Goal: Transaction & Acquisition: Purchase product/service

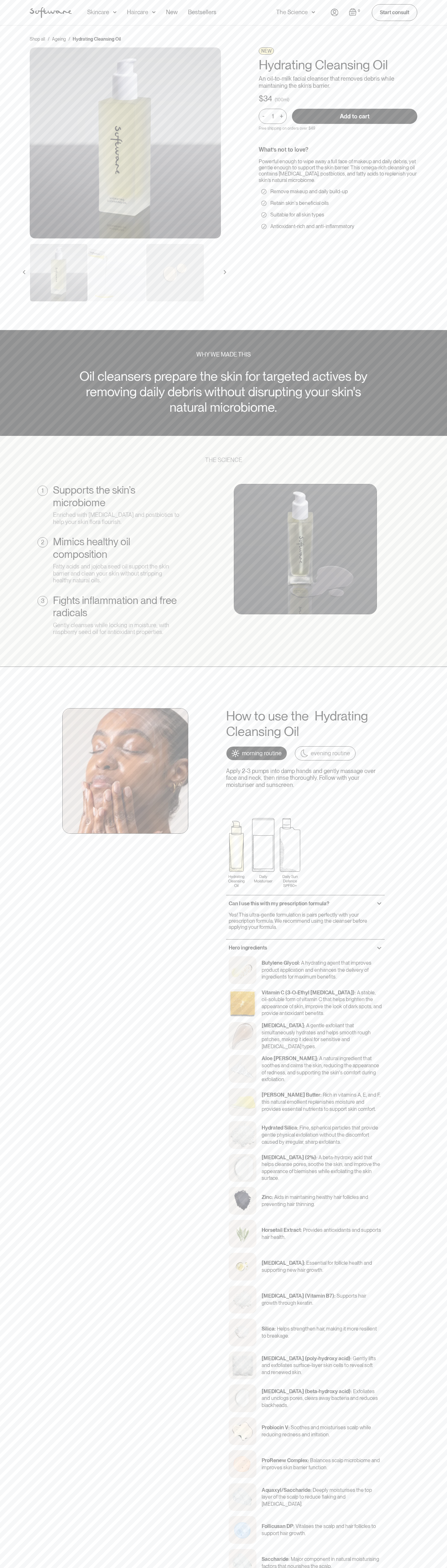
click at [354, 116] on input "Add to cart" at bounding box center [354, 116] width 125 height 15
click at [420, 15] on div "Acne Ageing Pigmentation Everyday care Hair Loss Learn Skincare Custom Formulas…" at bounding box center [223, 12] width 403 height 25
click at [181, 1568] on html "Acne Ageing Pigmentation Everyday care Hair Loss Learn Skincare Custom Formulas…" at bounding box center [224, 784] width 447 height 1568
click at [13, 329] on div "Shop all / Ageing / Hydrating Cleansing Oil NEW Hydrating Cleansing Oil An oil-…" at bounding box center [224, 178] width 447 height 305
